Goal: Information Seeking & Learning: Learn about a topic

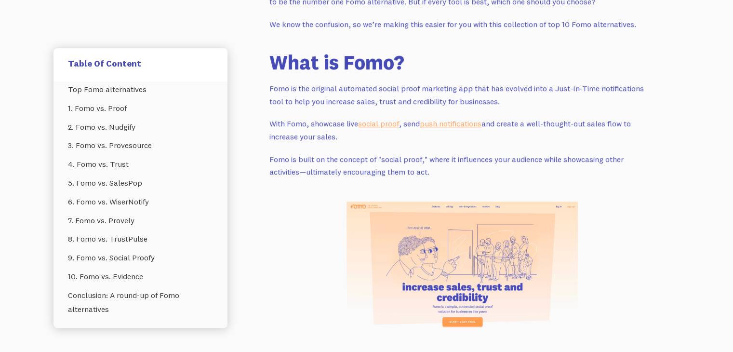
scroll to position [525, 0]
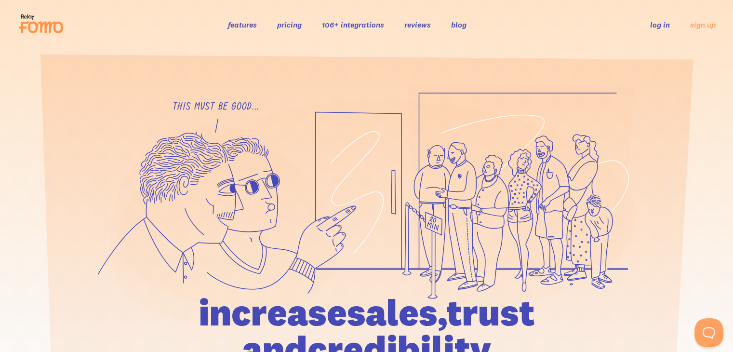
click at [290, 24] on link "pricing" at bounding box center [289, 25] width 25 height 10
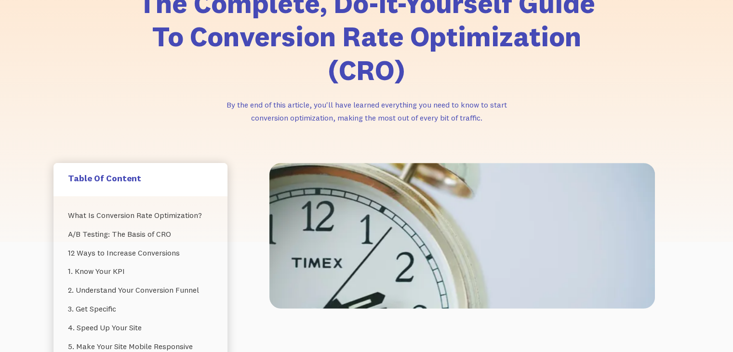
scroll to position [110, 0]
click at [166, 255] on link "12 Ways to Increase Conversions" at bounding box center [140, 252] width 145 height 19
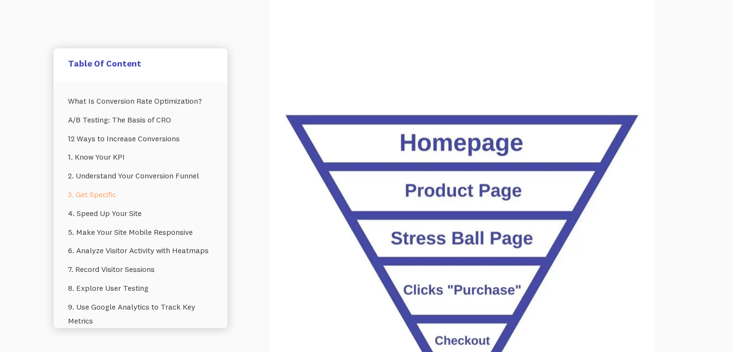
scroll to position [1762, 0]
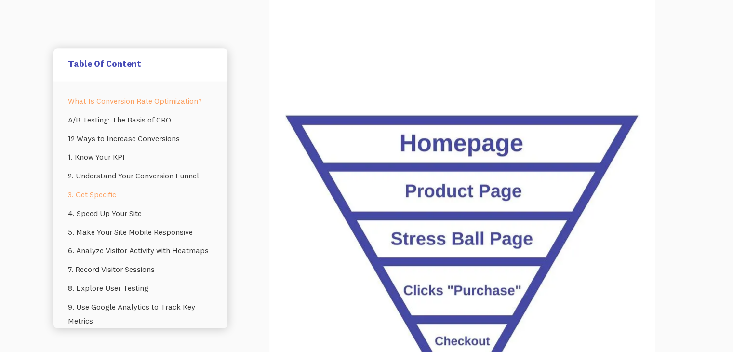
click at [168, 101] on link "What Is Conversion Rate Optimization?" at bounding box center [140, 100] width 145 height 19
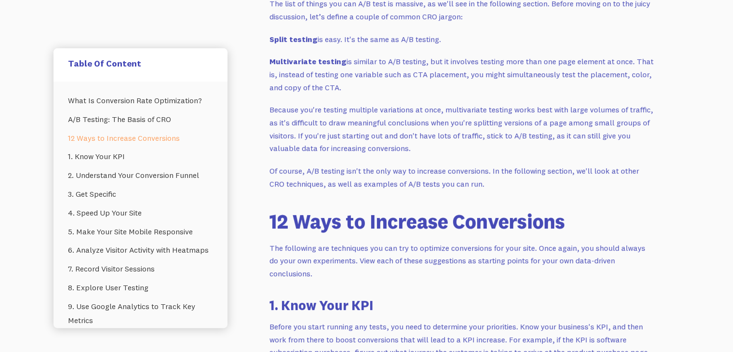
scroll to position [1196, 0]
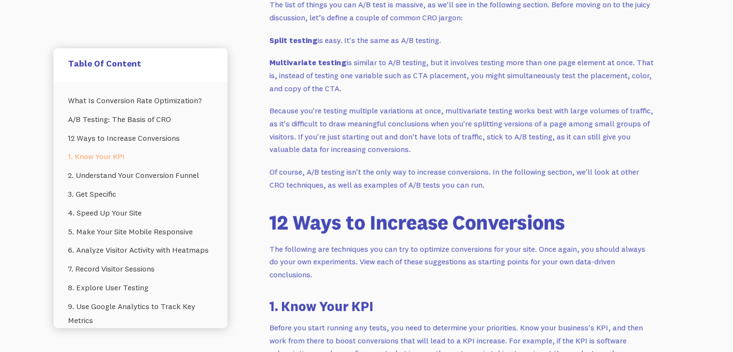
scroll to position [1392, 0]
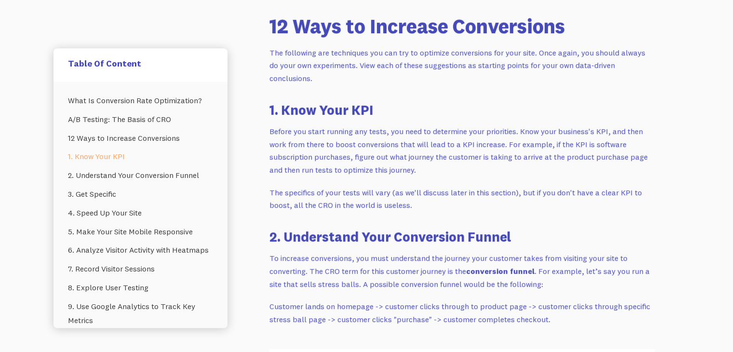
scroll to position [110, 0]
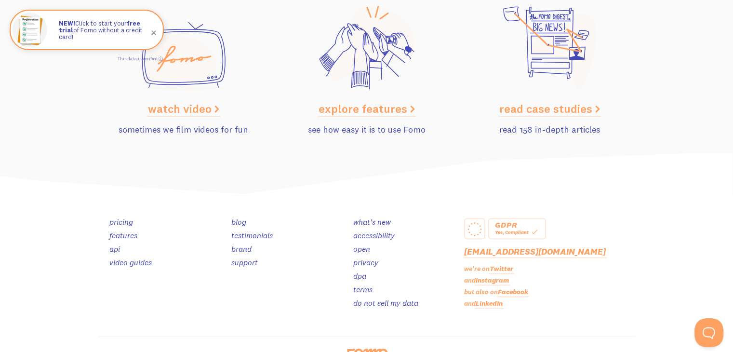
scroll to position [4878, 0]
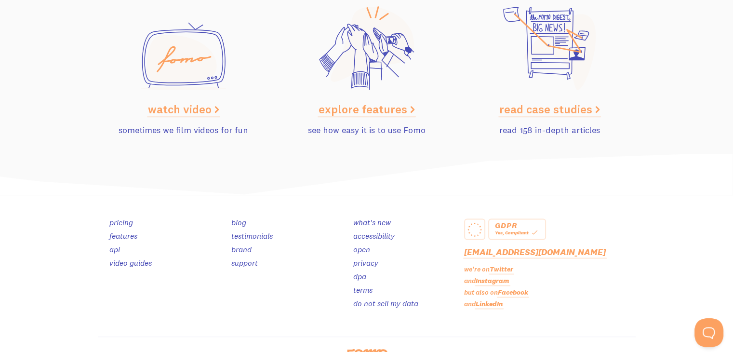
click at [247, 259] on link "support" at bounding box center [244, 263] width 26 height 10
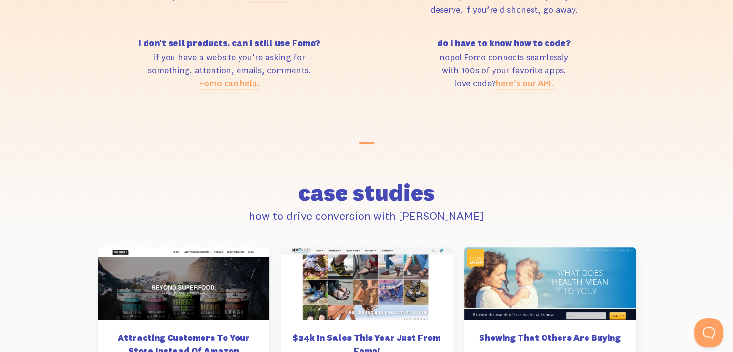
scroll to position [4254, 0]
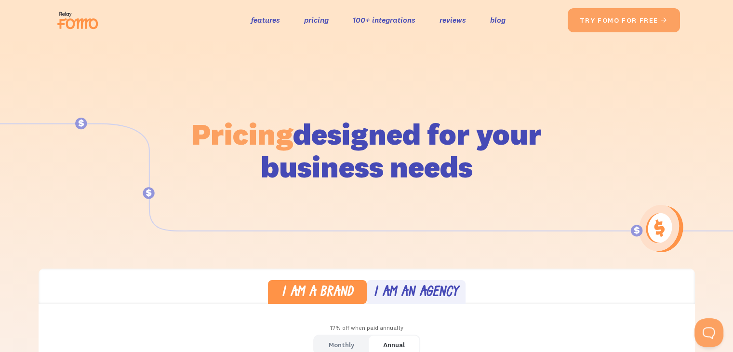
click at [580, 180] on div "Pricing designed for your business needs" at bounding box center [366, 136] width 549 height 193
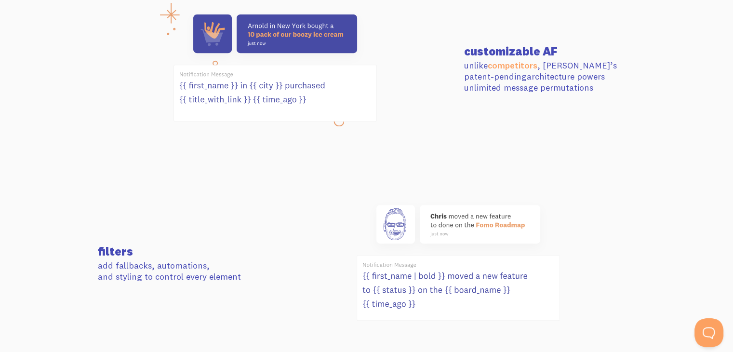
scroll to position [388, 0]
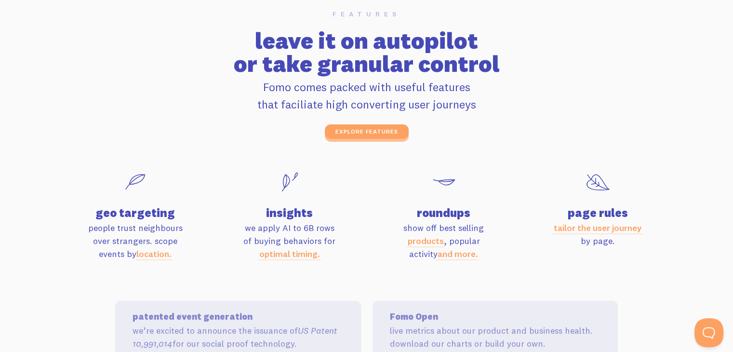
scroll to position [3110, 0]
click at [285, 254] on link "optimal timing." at bounding box center [289, 253] width 61 height 11
